Goal: Find contact information: Find contact information

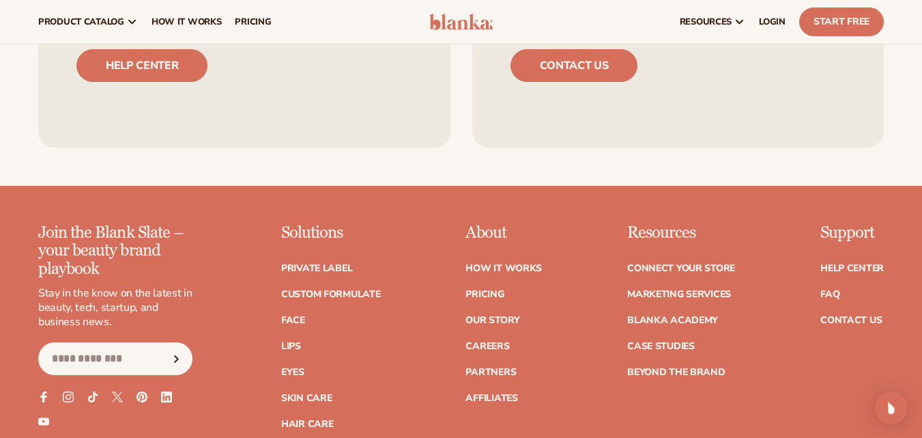
scroll to position [4966, 0]
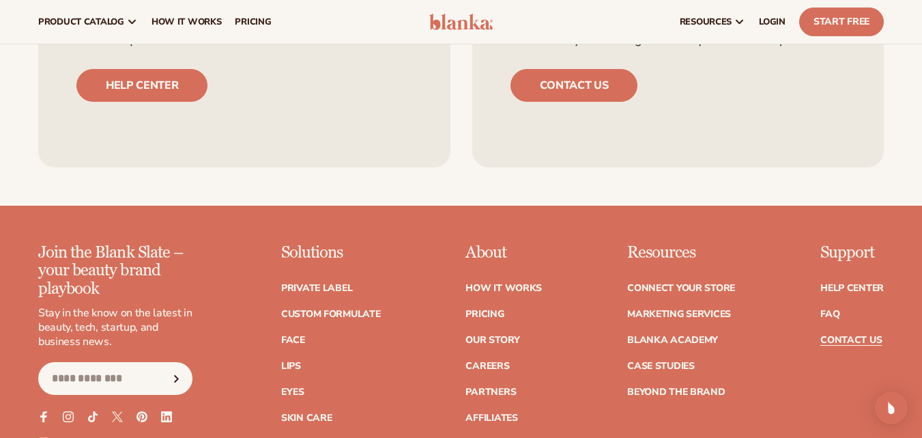
click at [862, 335] on link "Contact Us" at bounding box center [851, 340] width 61 height 10
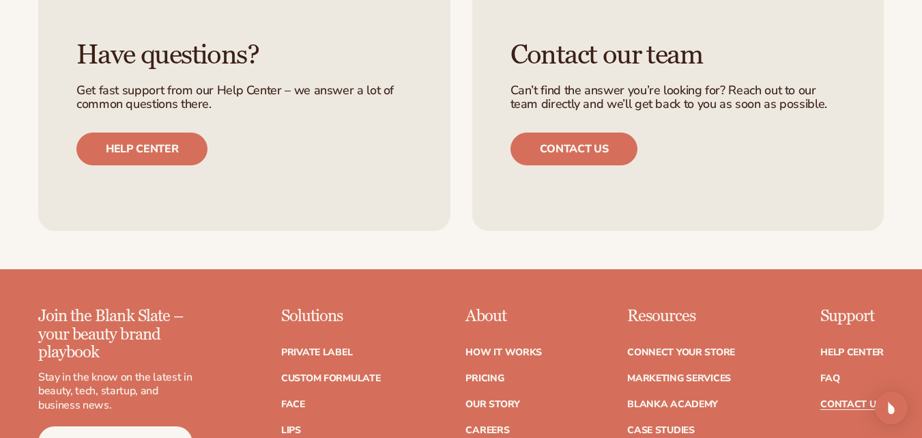
scroll to position [1024, 0]
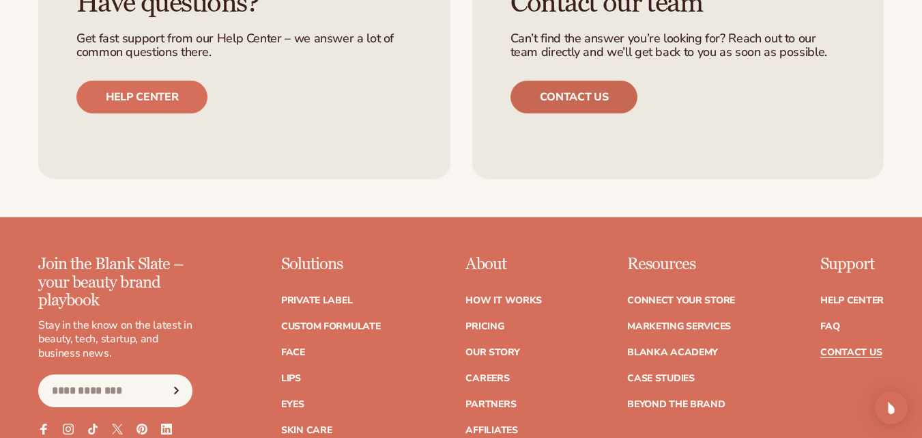
click at [578, 91] on link "Contact us" at bounding box center [575, 97] width 128 height 33
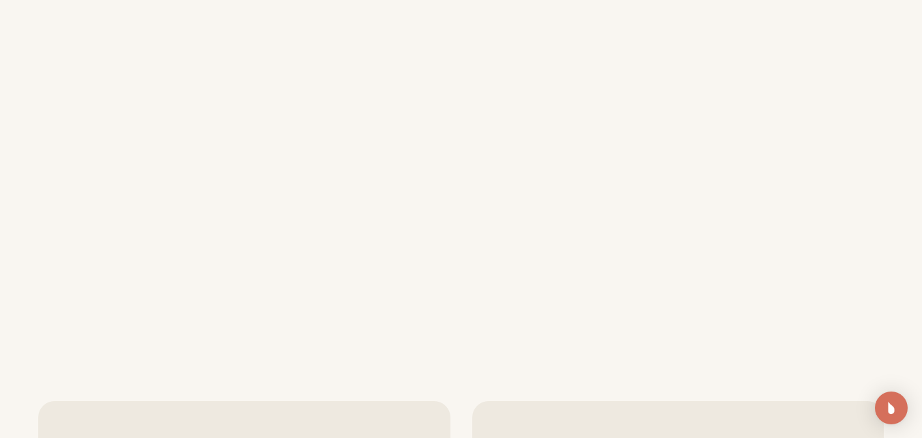
scroll to position [751, 0]
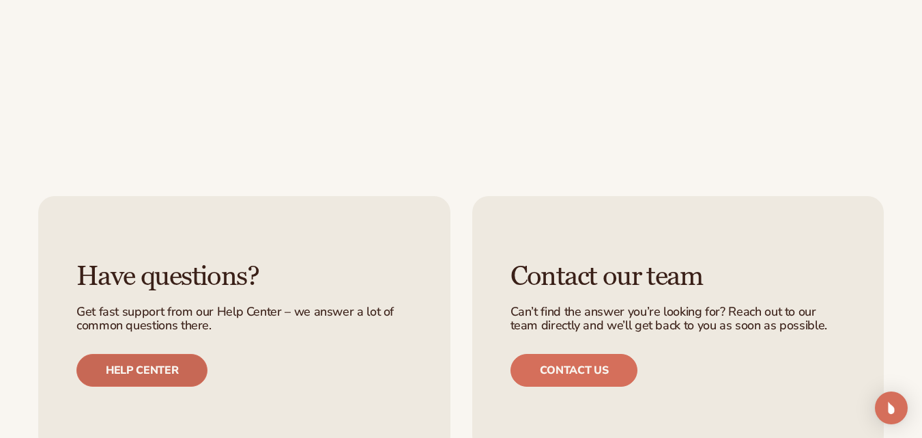
click at [135, 368] on link "Help center" at bounding box center [141, 370] width 131 height 33
